Goal: Task Accomplishment & Management: Complete application form

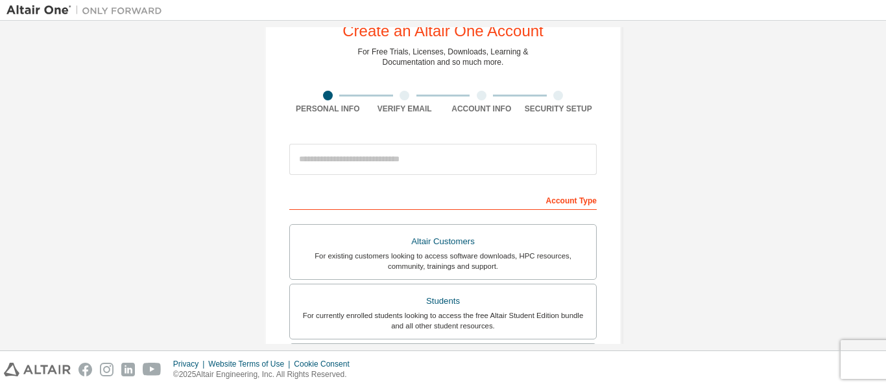
scroll to position [65, 0]
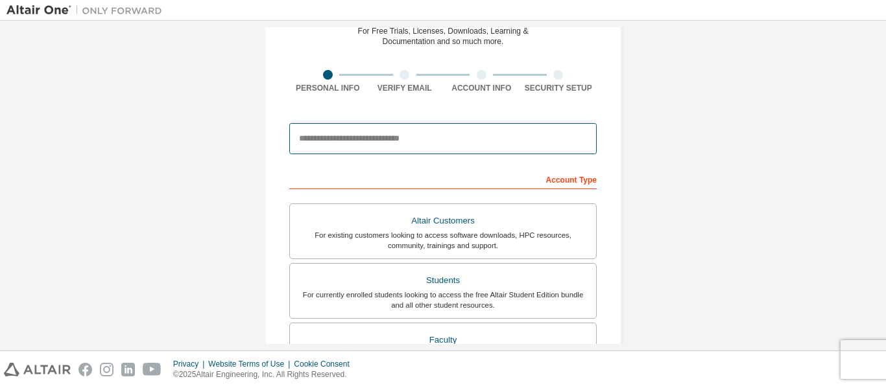
click at [441, 132] on input "email" at bounding box center [442, 138] width 307 height 31
click at [529, 143] on input "***" at bounding box center [442, 138] width 307 height 31
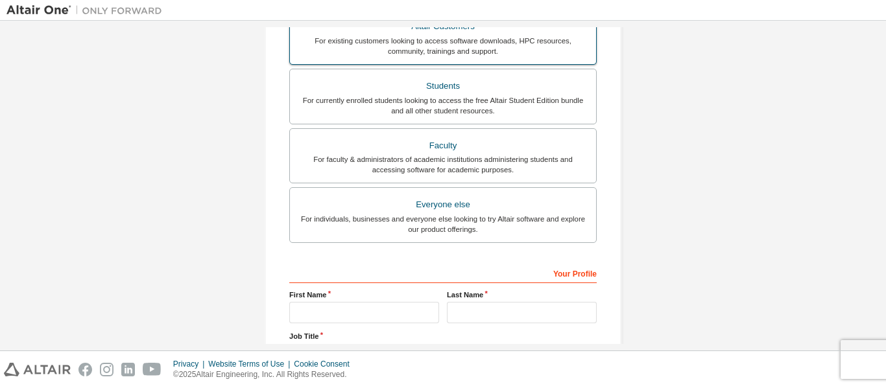
scroll to position [370, 0]
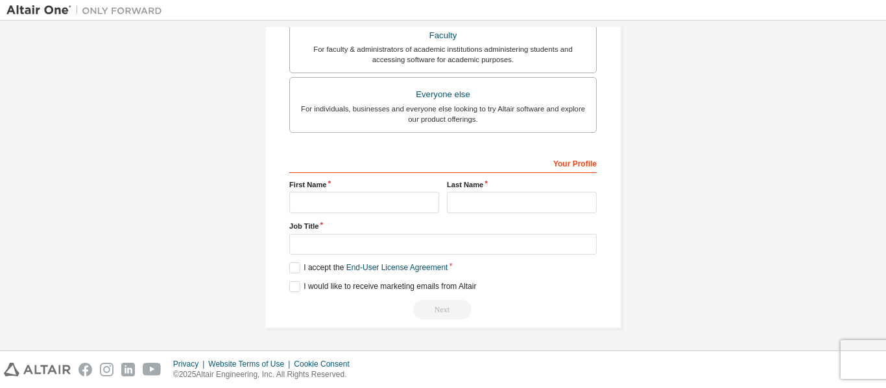
type input "**********"
click at [416, 194] on input "text" at bounding box center [364, 202] width 150 height 21
type input "*"
type input "******"
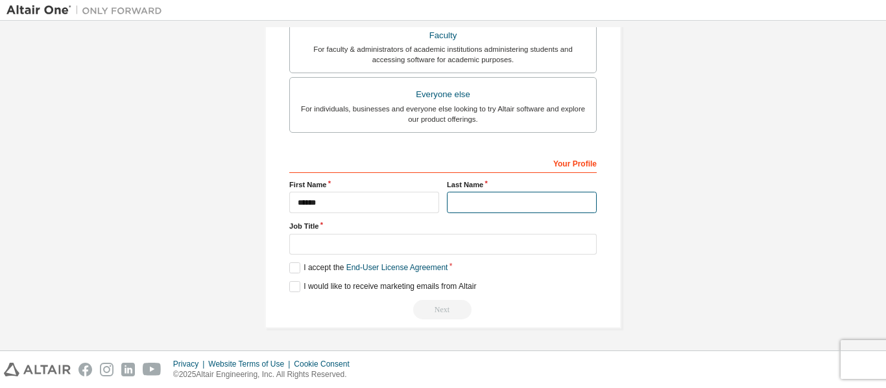
click at [490, 213] on input "text" at bounding box center [522, 202] width 150 height 21
type input "******"
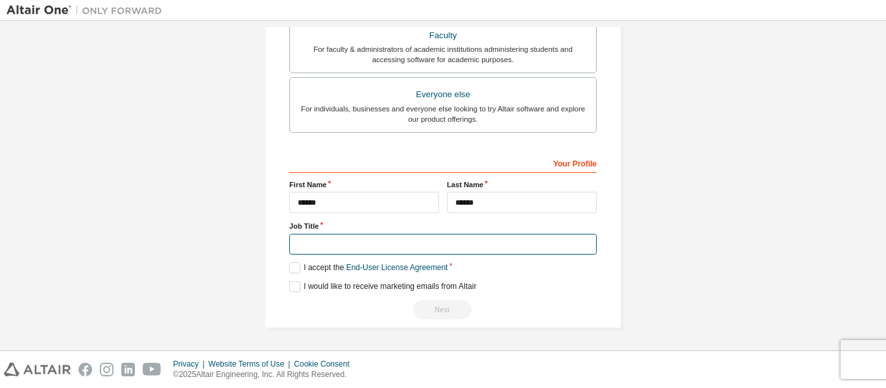
click at [521, 241] on input "text" at bounding box center [442, 244] width 307 height 21
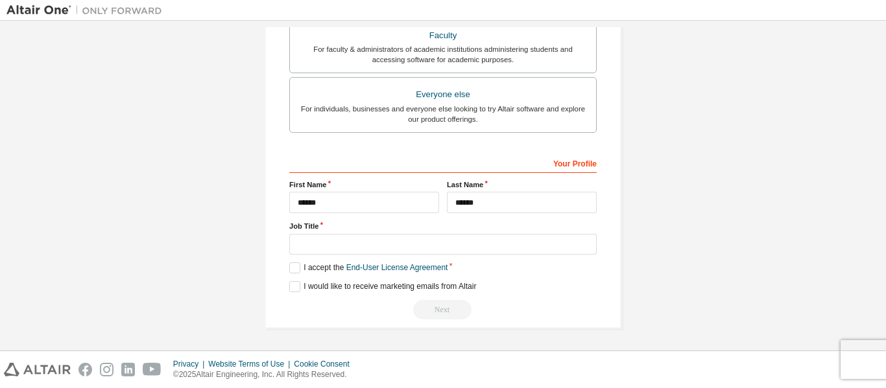
click at [285, 263] on div "**********" at bounding box center [443, 1] width 357 height 656
click at [294, 270] on label "I accept the End-User License Agreement" at bounding box center [368, 268] width 158 height 11
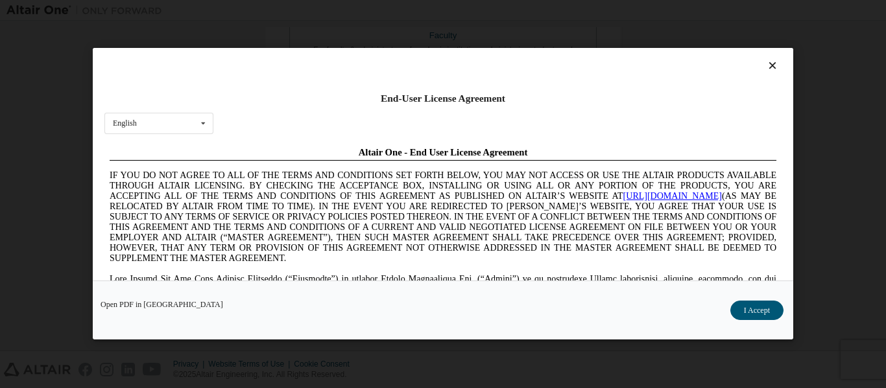
scroll to position [0, 0]
click at [761, 315] on button "I Accept" at bounding box center [756, 311] width 53 height 19
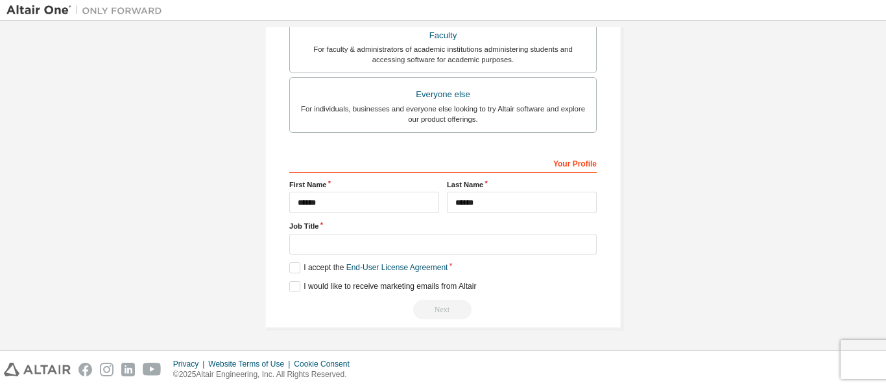
drag, startPoint x: 425, startPoint y: 298, endPoint x: 505, endPoint y: 364, distance: 103.6
click at [423, 311] on div "**********" at bounding box center [442, 236] width 307 height 168
click at [289, 288] on label "I would like to receive marketing emails from Altair" at bounding box center [382, 286] width 187 height 11
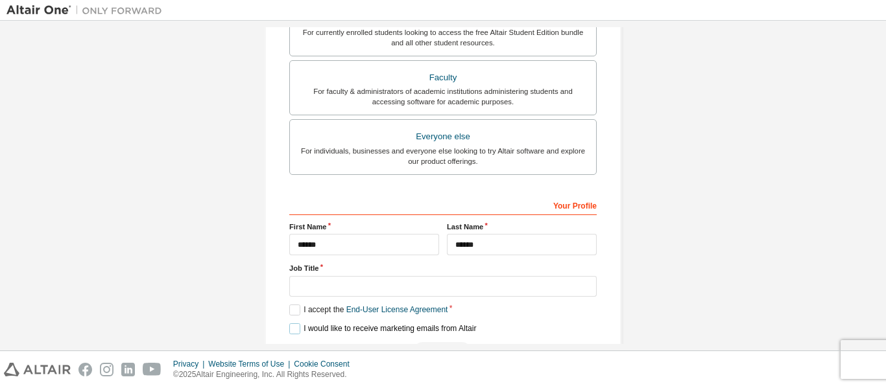
scroll to position [305, 0]
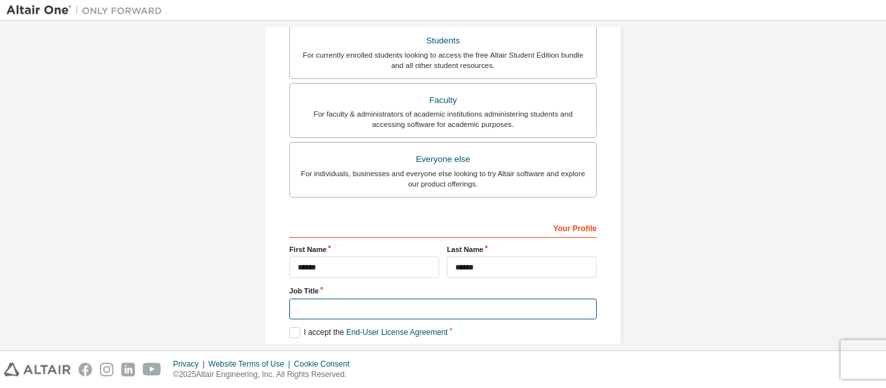
click at [457, 315] on input "text" at bounding box center [442, 309] width 307 height 21
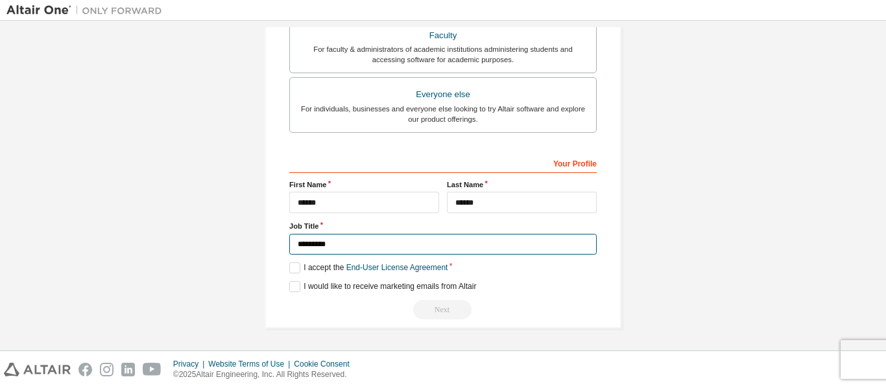
type input "*********"
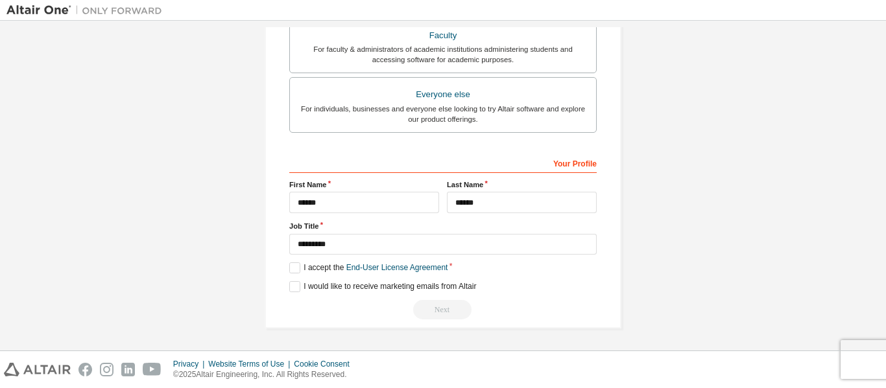
click at [453, 316] on div "Next" at bounding box center [442, 309] width 307 height 19
click at [580, 166] on div "Your Profile" at bounding box center [442, 162] width 307 height 21
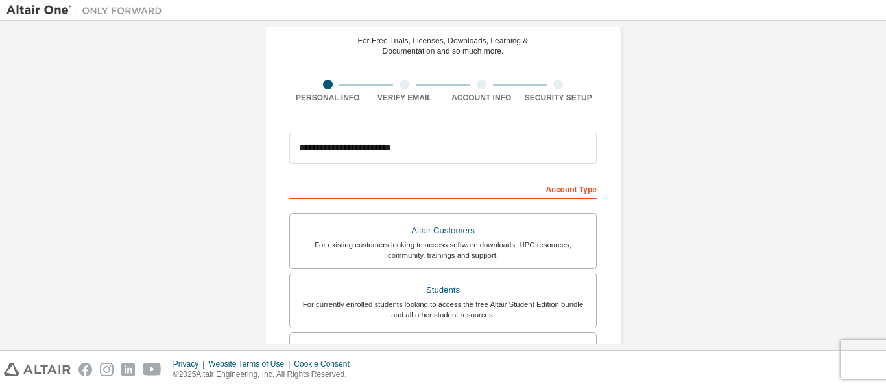
scroll to position [0, 0]
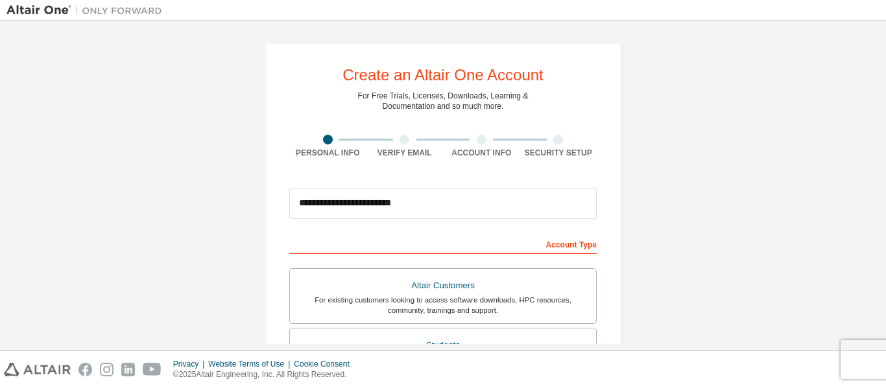
click at [400, 141] on div at bounding box center [405, 140] width 10 height 10
click at [579, 249] on div "Account Type" at bounding box center [442, 243] width 307 height 21
click at [575, 248] on div "Account Type" at bounding box center [442, 243] width 307 height 21
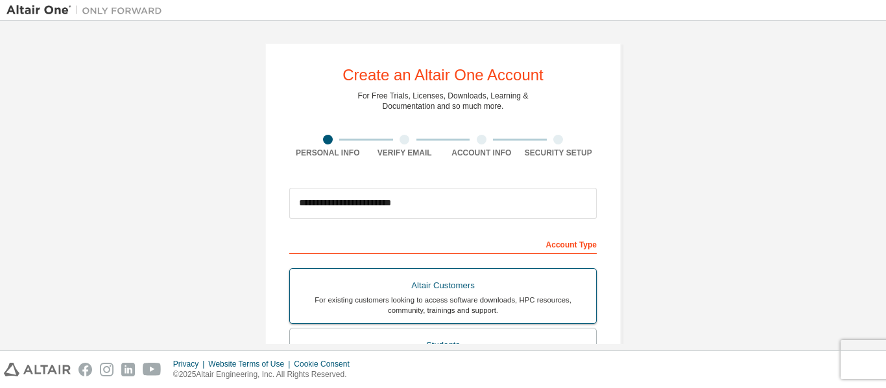
click at [553, 287] on div "Altair Customers" at bounding box center [443, 286] width 291 height 18
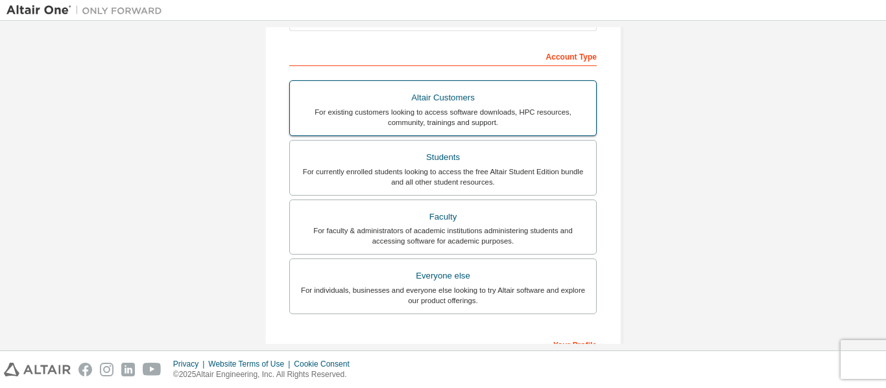
scroll to position [195, 0]
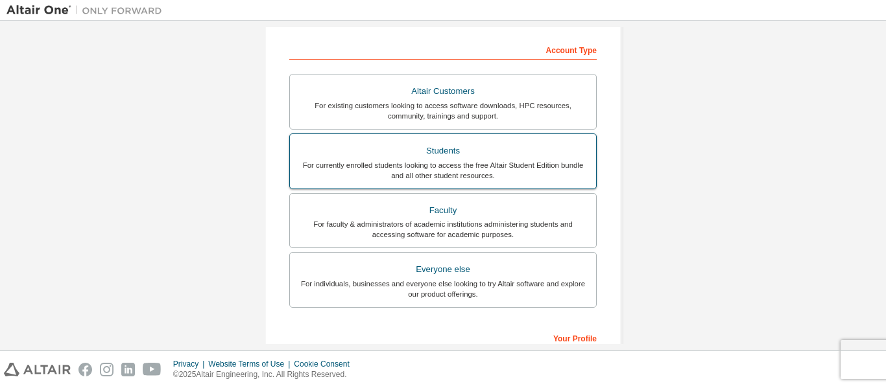
click at [521, 171] on div "For currently enrolled students looking to access the free Altair Student Editi…" at bounding box center [443, 170] width 291 height 21
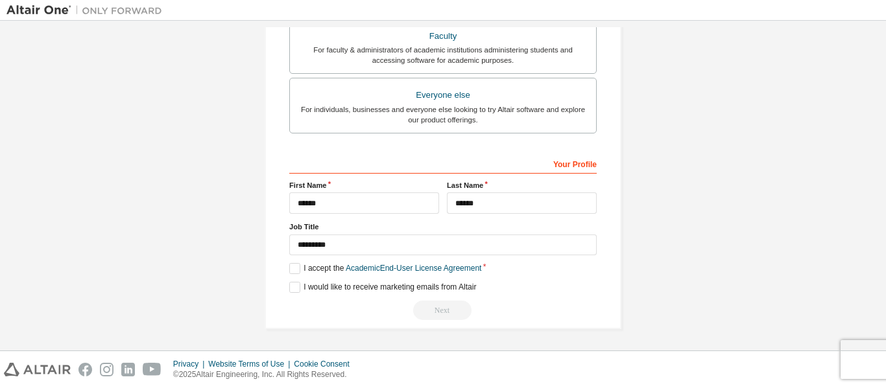
scroll to position [370, 0]
click at [294, 268] on label "I accept the Academic End-User License Agreement" at bounding box center [385, 268] width 192 height 11
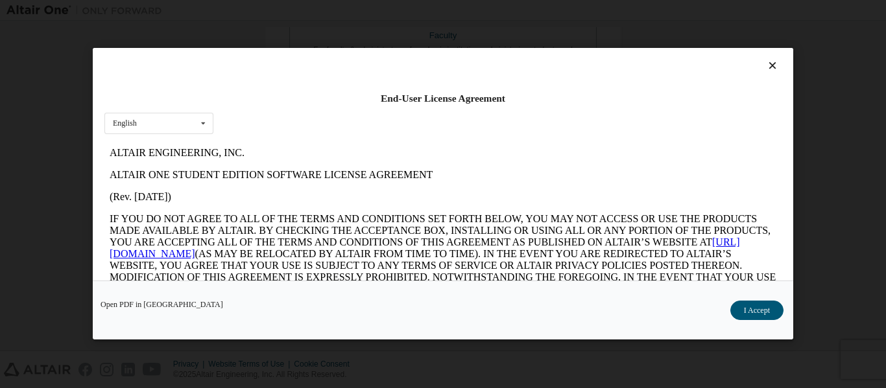
scroll to position [0, 0]
click at [774, 313] on button "I Accept" at bounding box center [756, 311] width 53 height 19
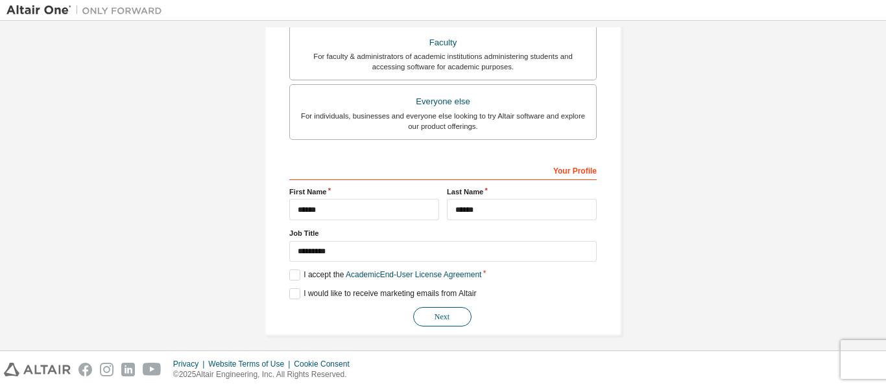
scroll to position [370, 0]
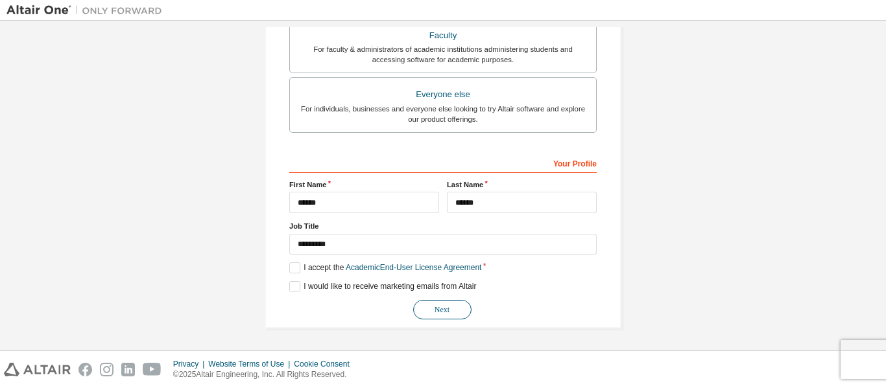
click at [438, 304] on button "Next" at bounding box center [442, 309] width 58 height 19
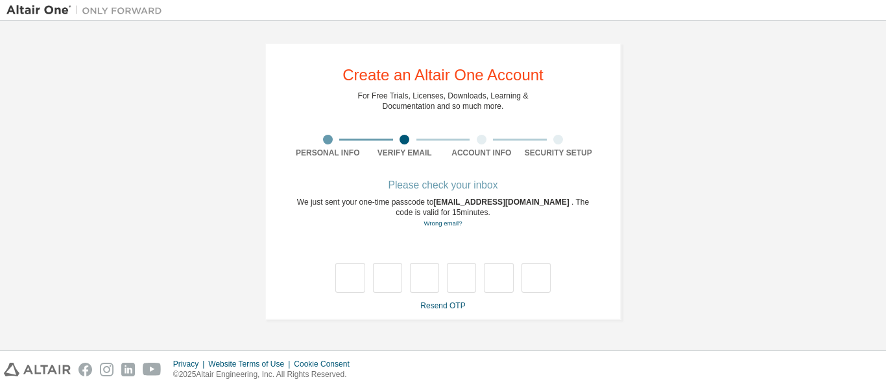
scroll to position [0, 0]
type input "*"
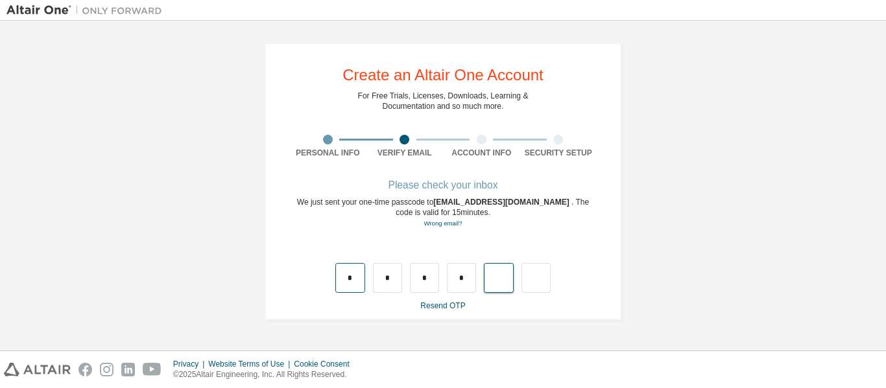
type input "*"
